Goal: Check status

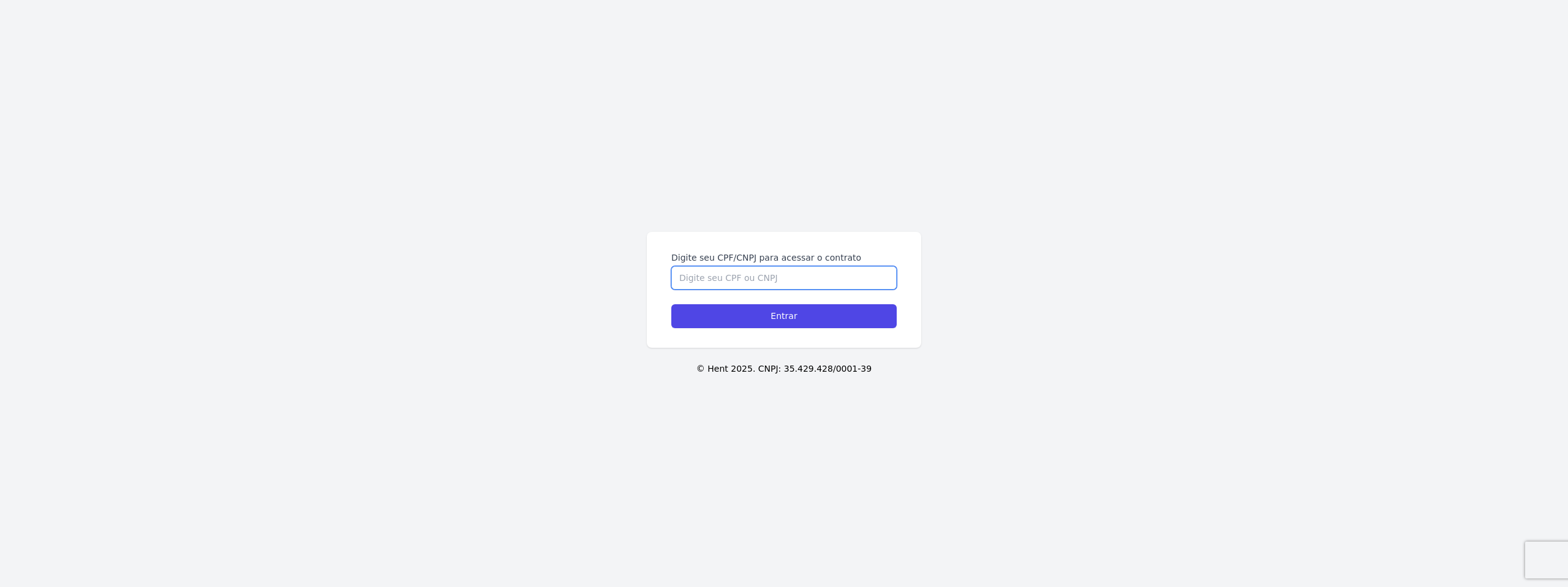
click at [689, 270] on input "Digite seu CPF/CNPJ para acessar o contrato" at bounding box center [784, 277] width 225 height 23
type input "17372668735"
click at [671, 304] on input "Entrar" at bounding box center [784, 316] width 225 height 24
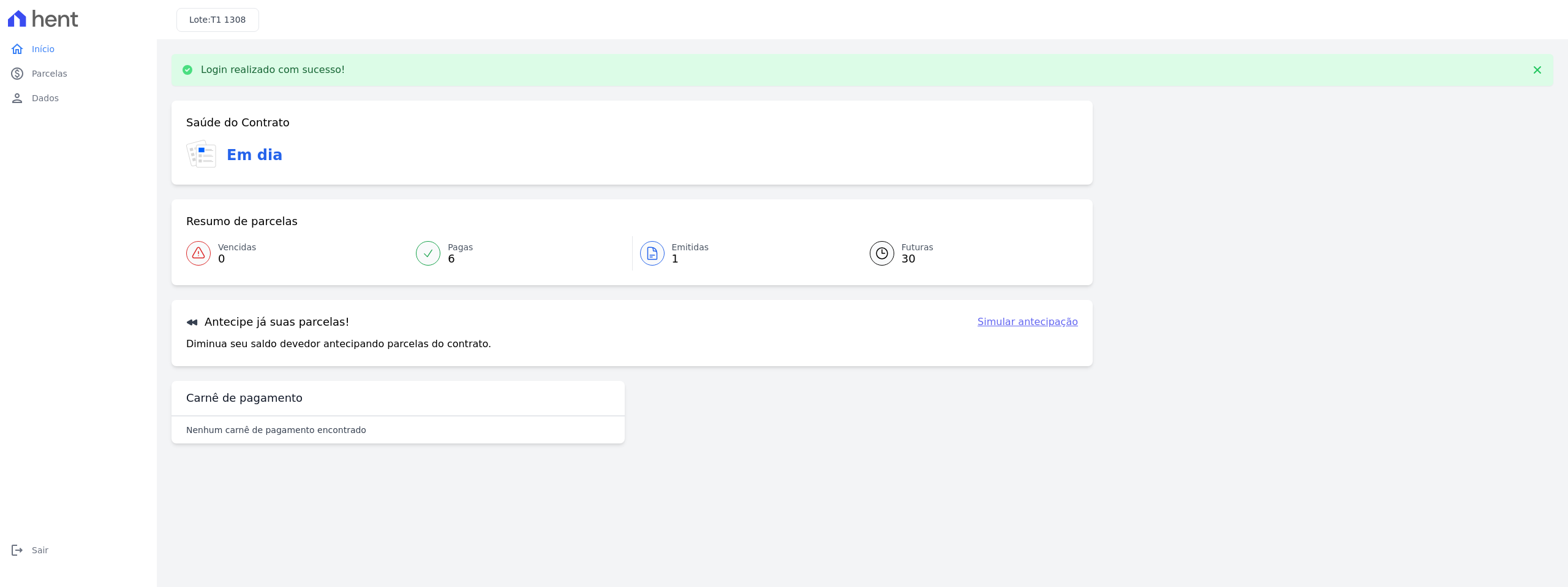
click at [449, 248] on span "Pagas" at bounding box center [460, 247] width 25 height 13
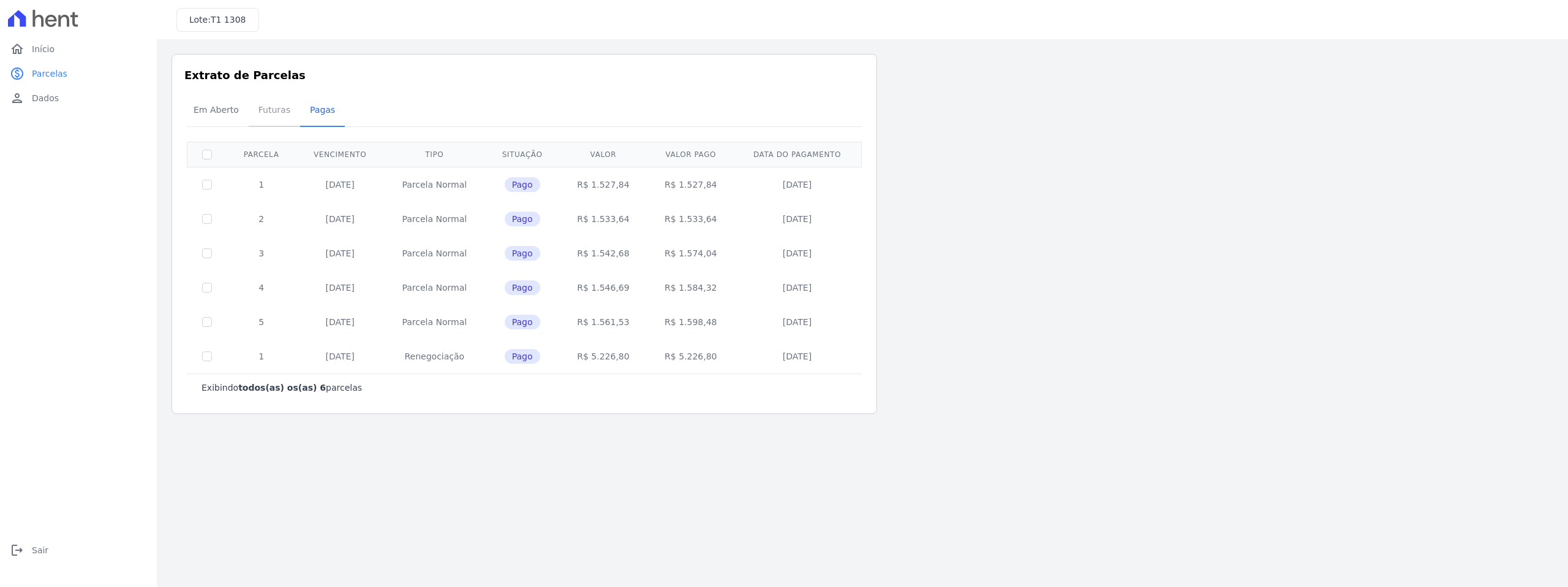
click at [276, 121] on span "Futuras" at bounding box center [274, 110] width 47 height 24
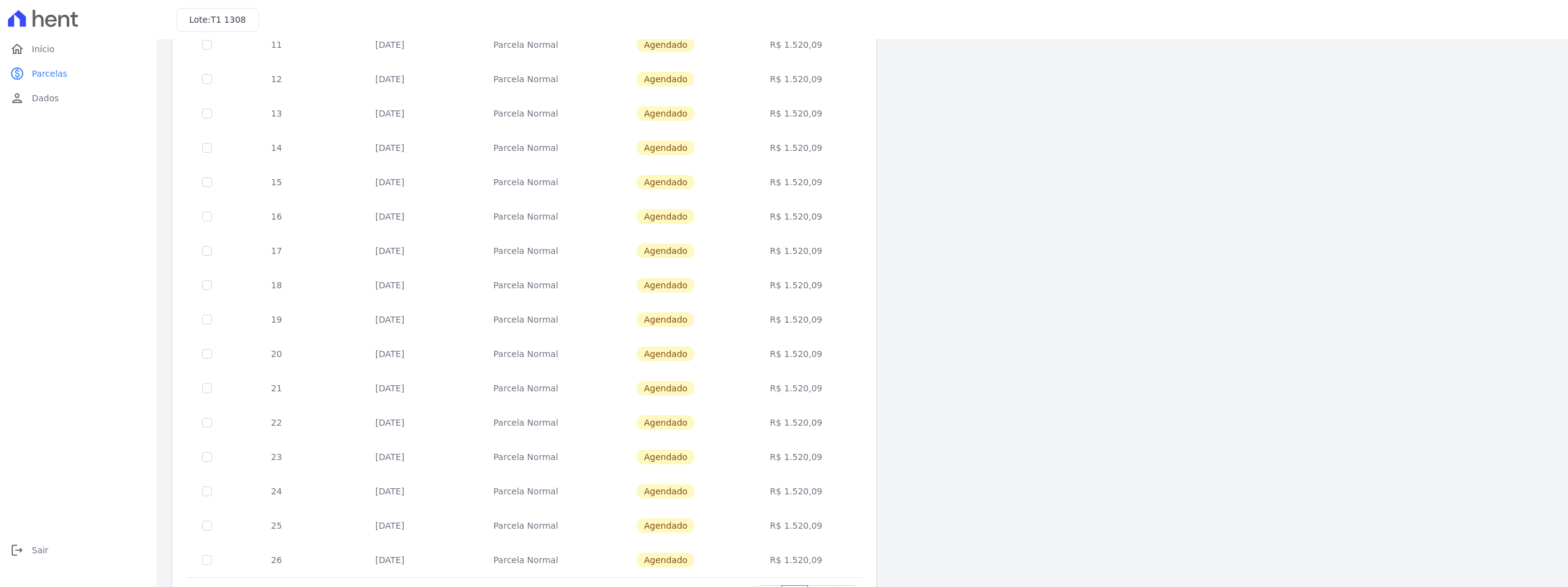
scroll to position [339, 0]
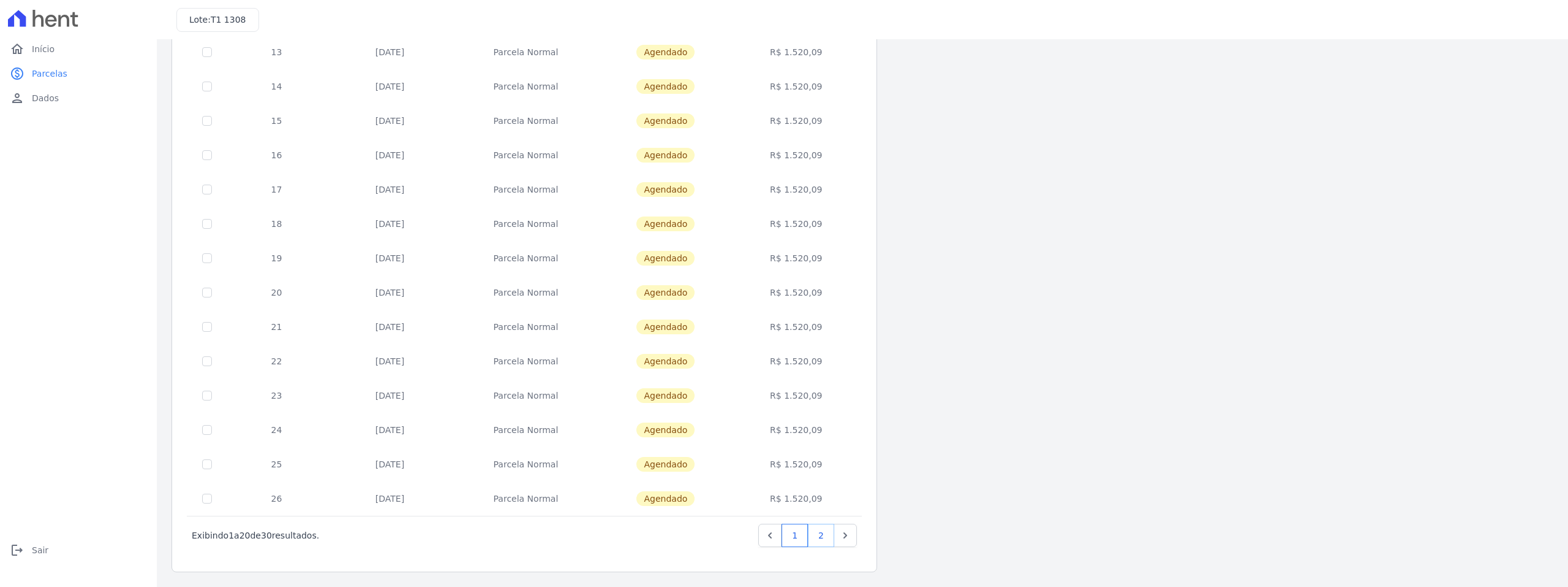
click at [817, 540] on link "2" at bounding box center [821, 535] width 26 height 23
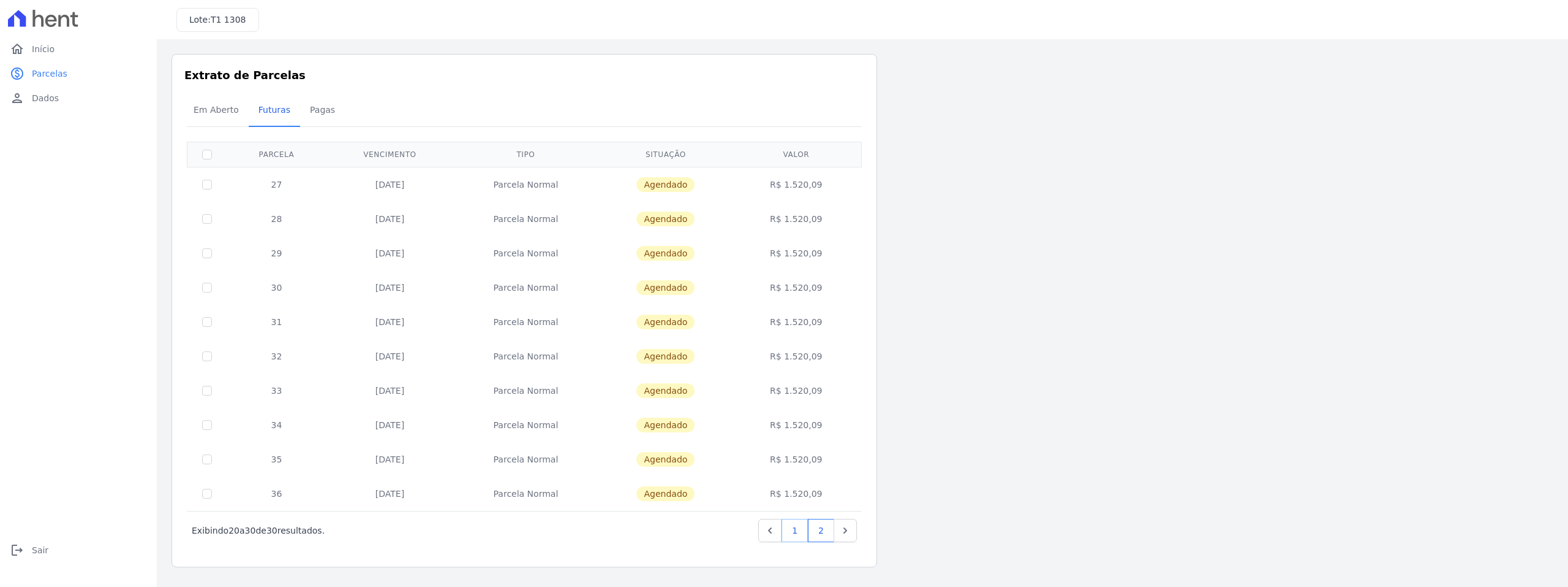
click at [793, 538] on link "1" at bounding box center [794, 530] width 26 height 23
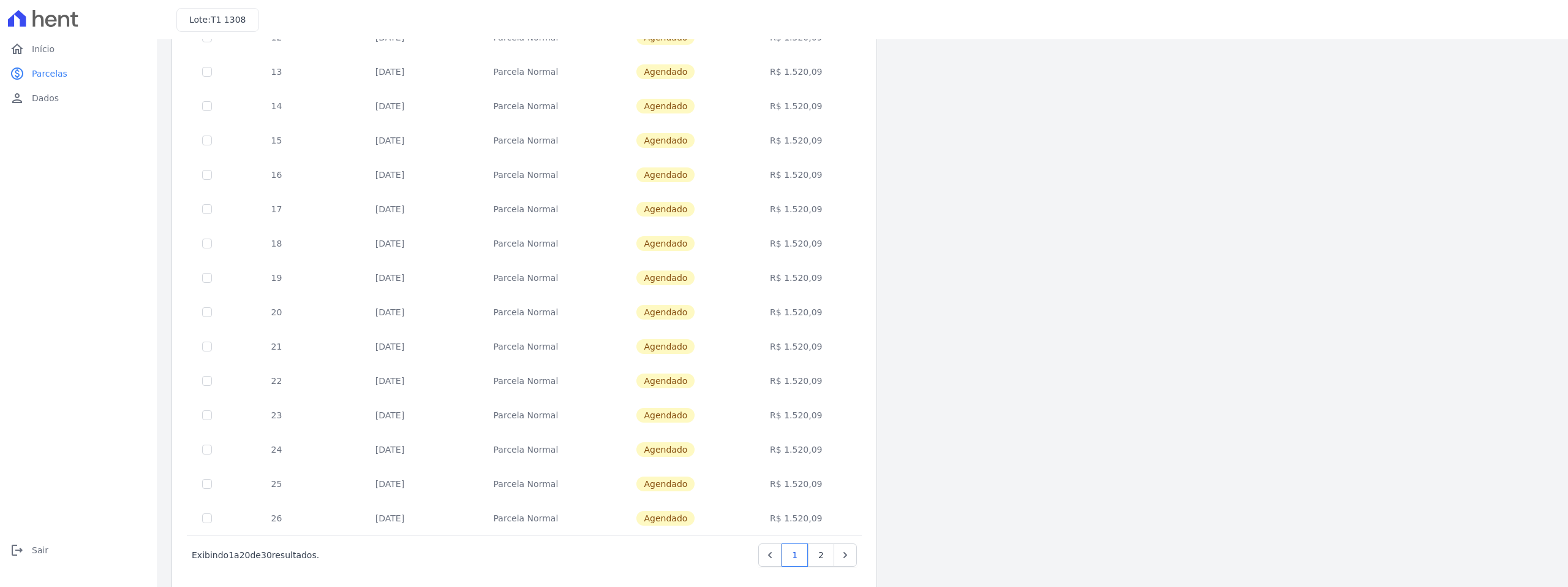
scroll to position [339, 0]
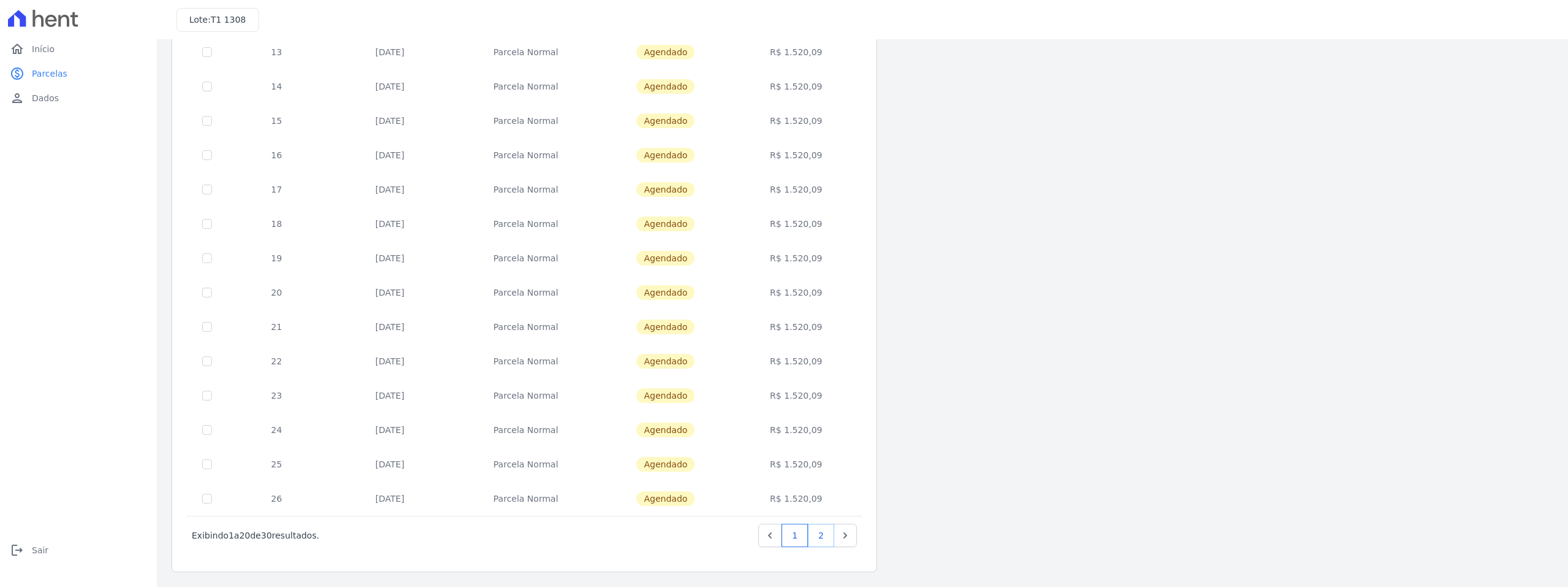
click at [813, 538] on link "2" at bounding box center [821, 535] width 26 height 23
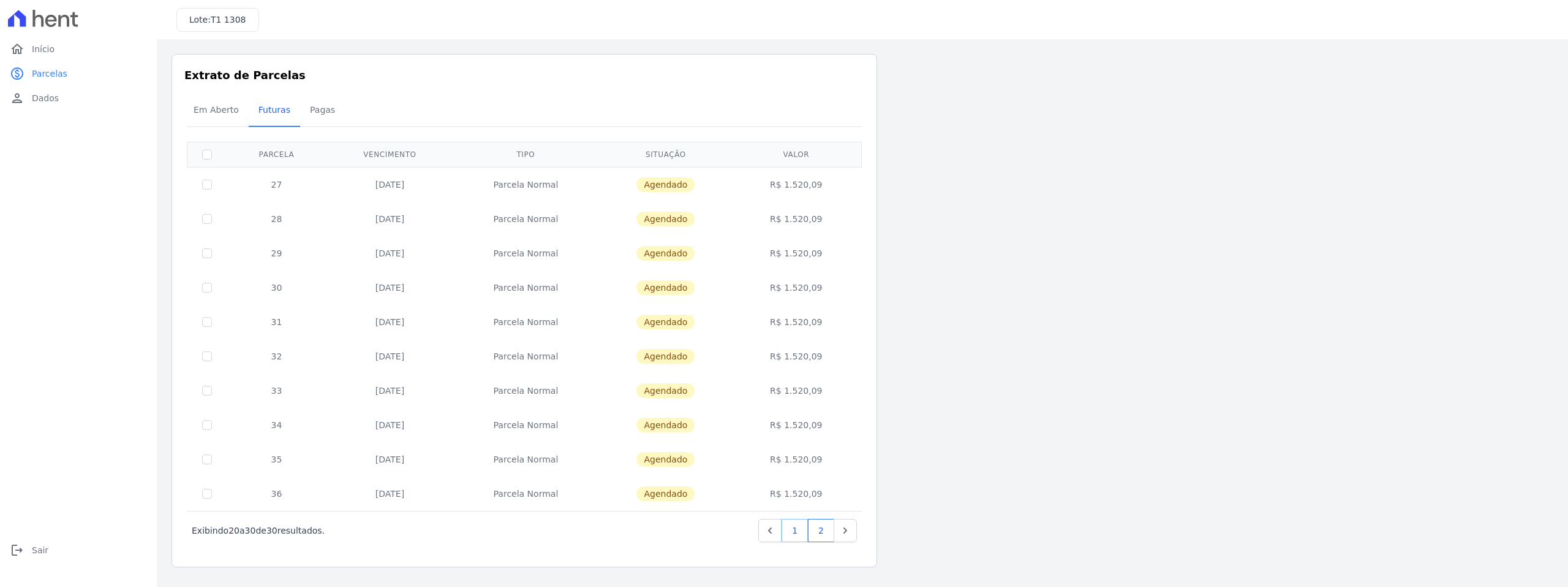
click at [803, 528] on link "1" at bounding box center [794, 530] width 26 height 23
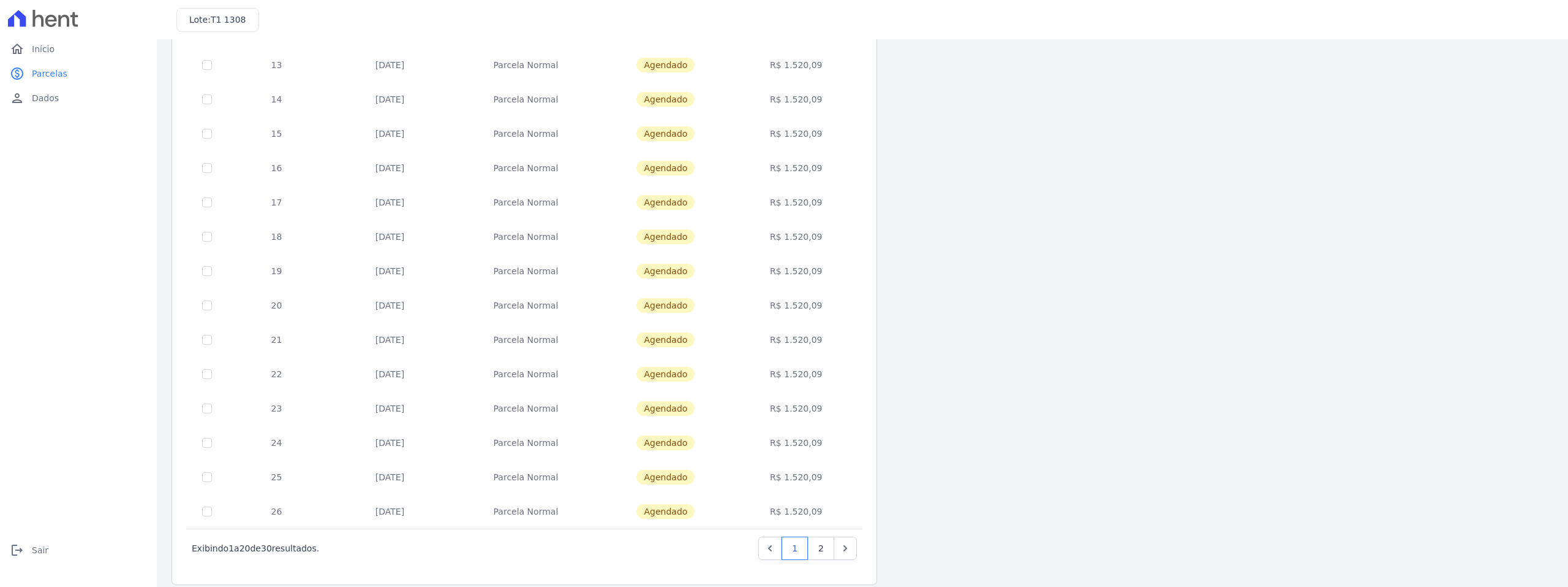
scroll to position [339, 0]
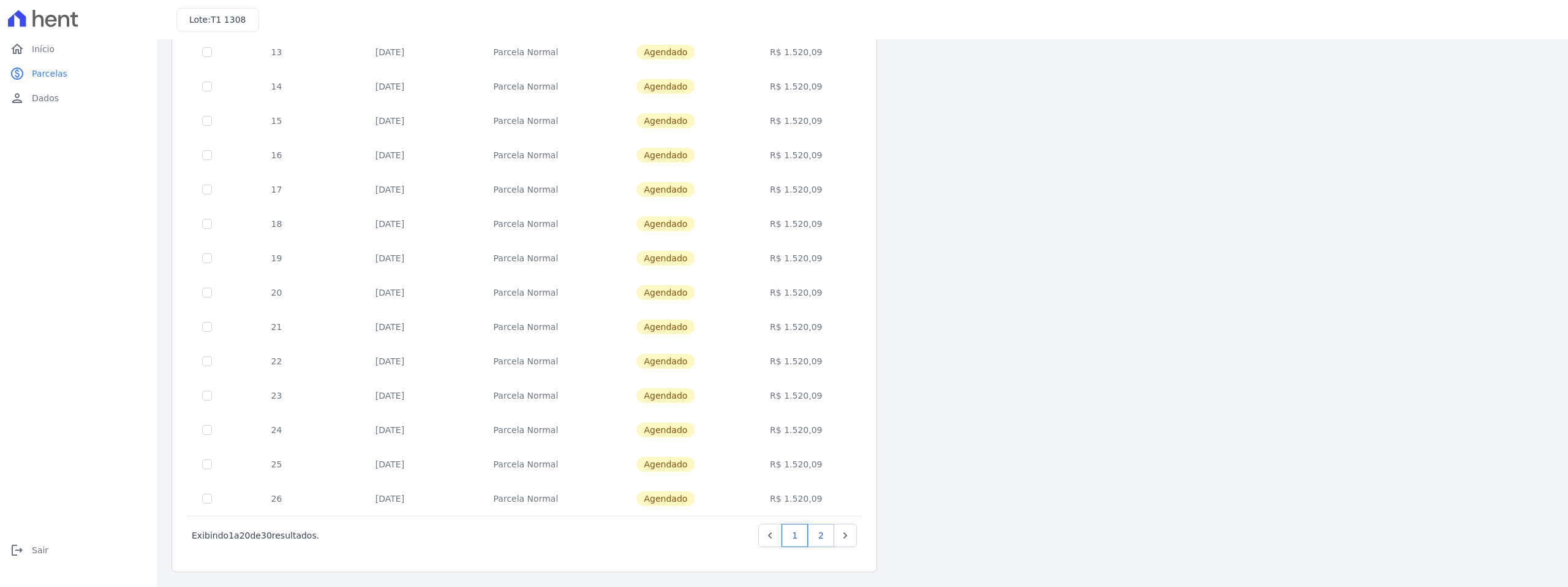
click at [826, 537] on link "2" at bounding box center [821, 535] width 26 height 23
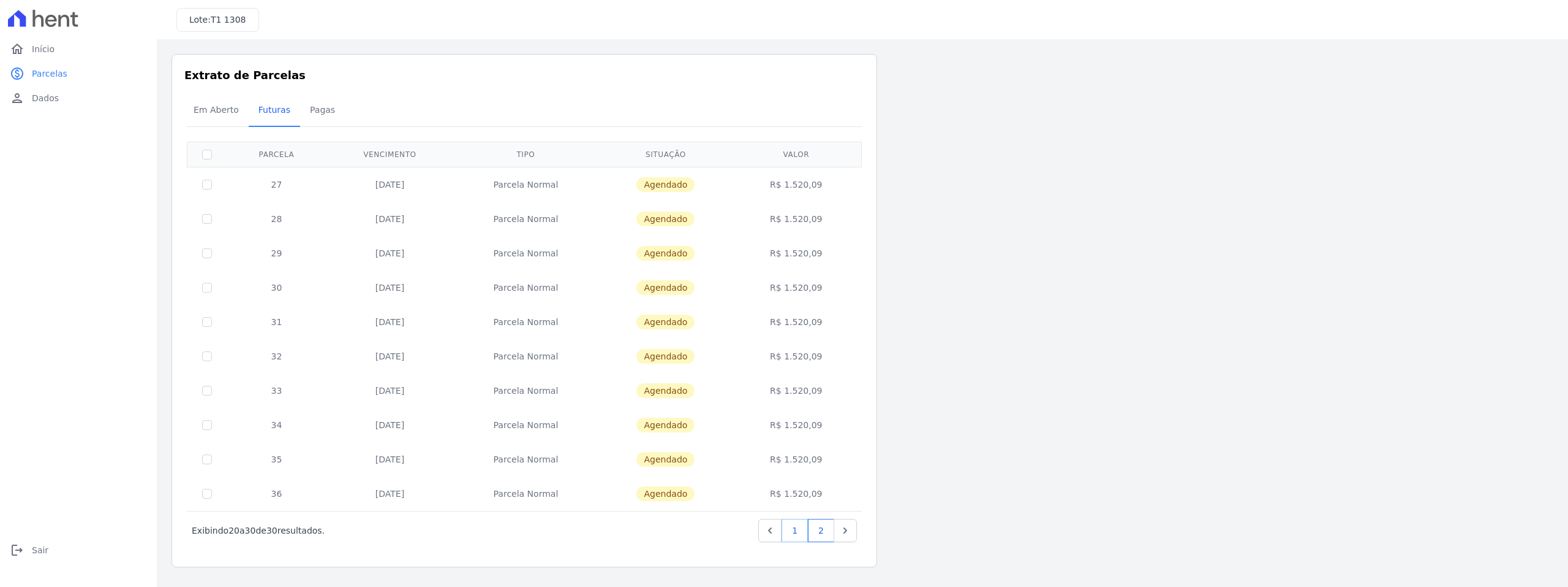
click at [794, 538] on link "1" at bounding box center [794, 530] width 26 height 23
